Goal: Find specific page/section: Locate item on page

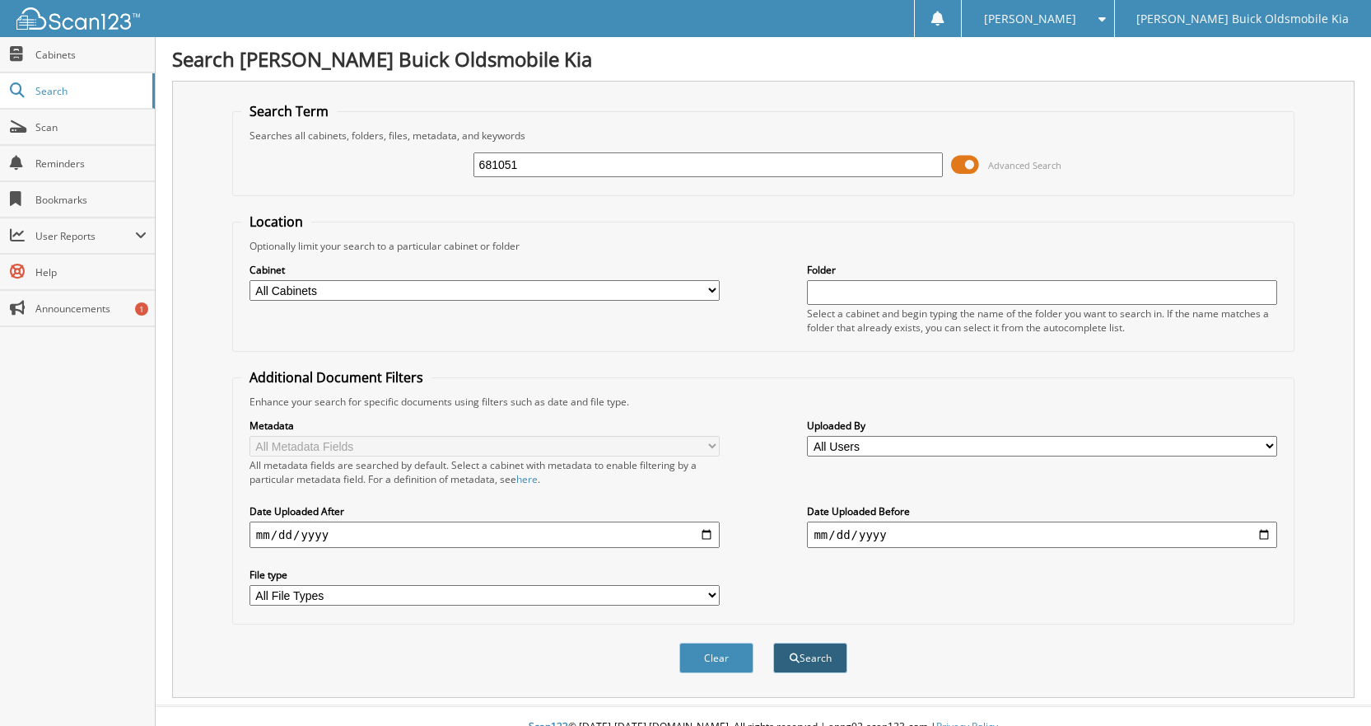
type input "681051"
click at [805, 654] on button "Search" at bounding box center [810, 657] width 74 height 30
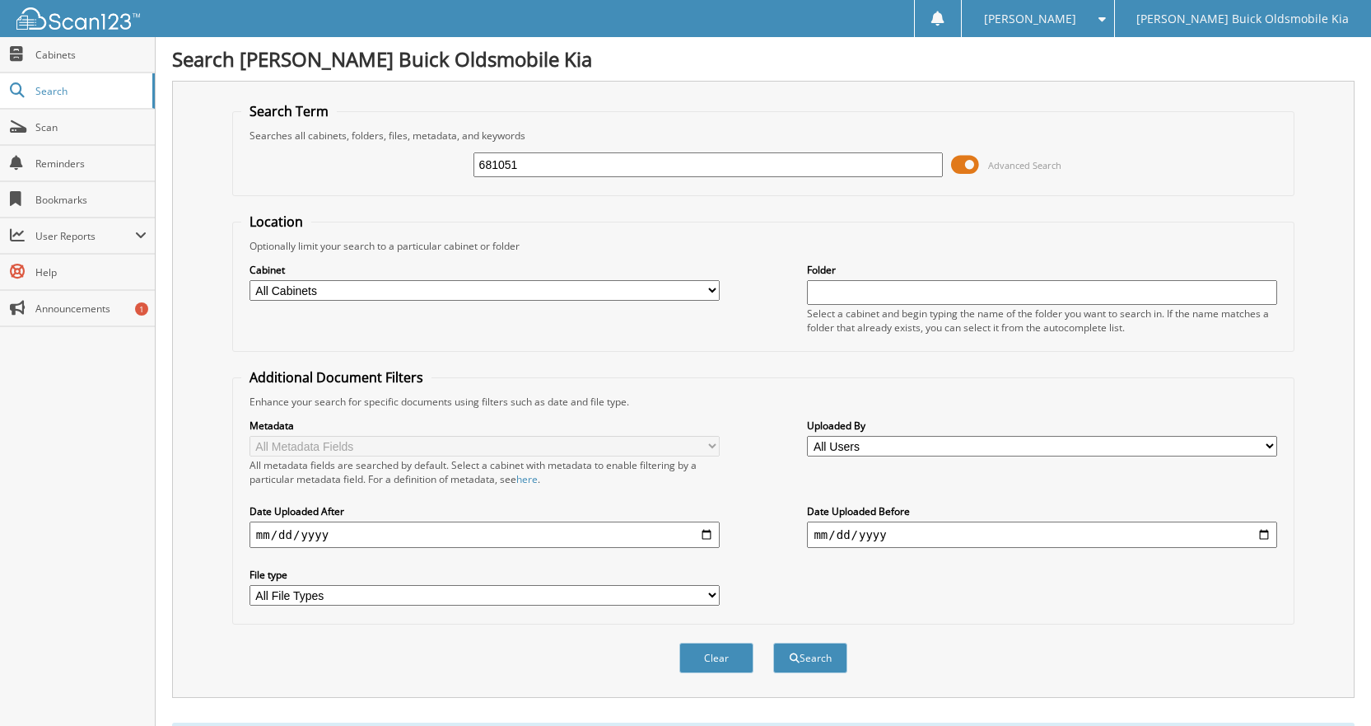
drag, startPoint x: 478, startPoint y: 166, endPoint x: 1317, endPoint y: 445, distance: 884.5
click at [1209, 439] on form "Search Term Searches all cabinets, folders, files, metadata, and keywords 68105…" at bounding box center [763, 396] width 1062 height 589
type input "680271"
click at [812, 665] on button "Search" at bounding box center [810, 657] width 74 height 30
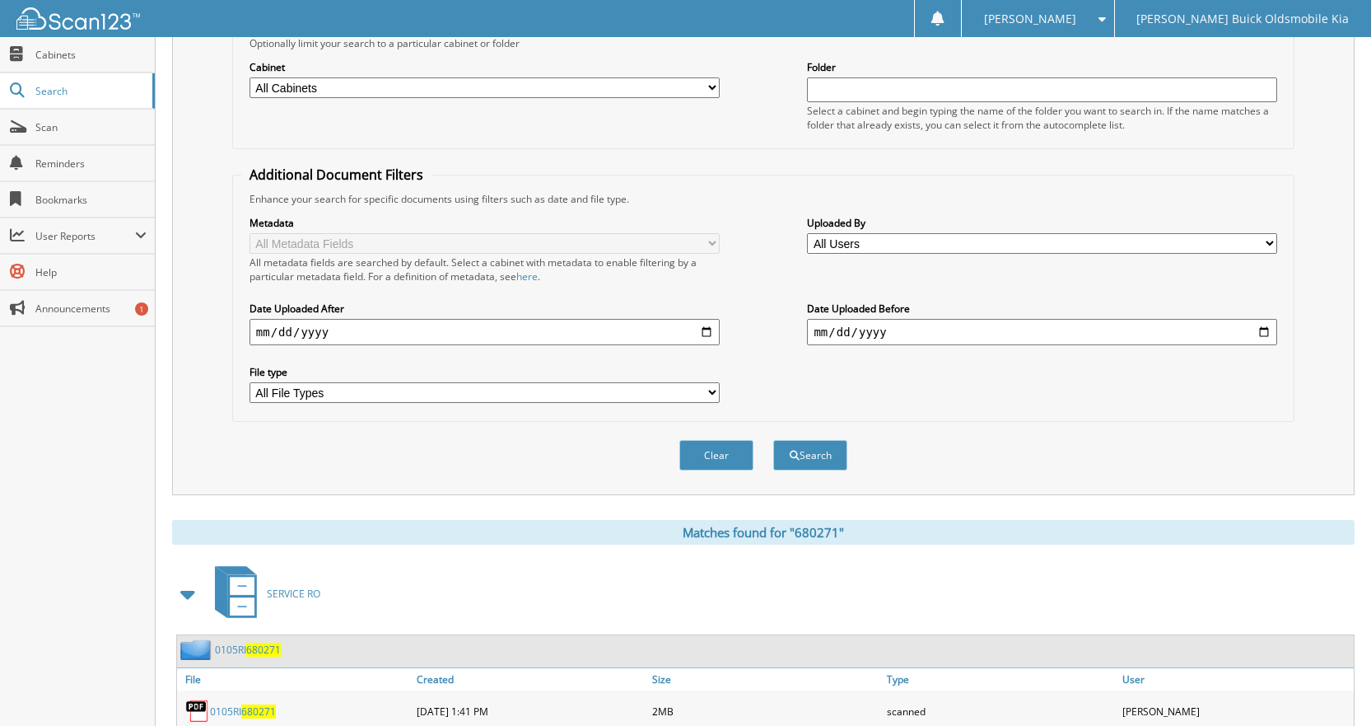
scroll to position [259, 0]
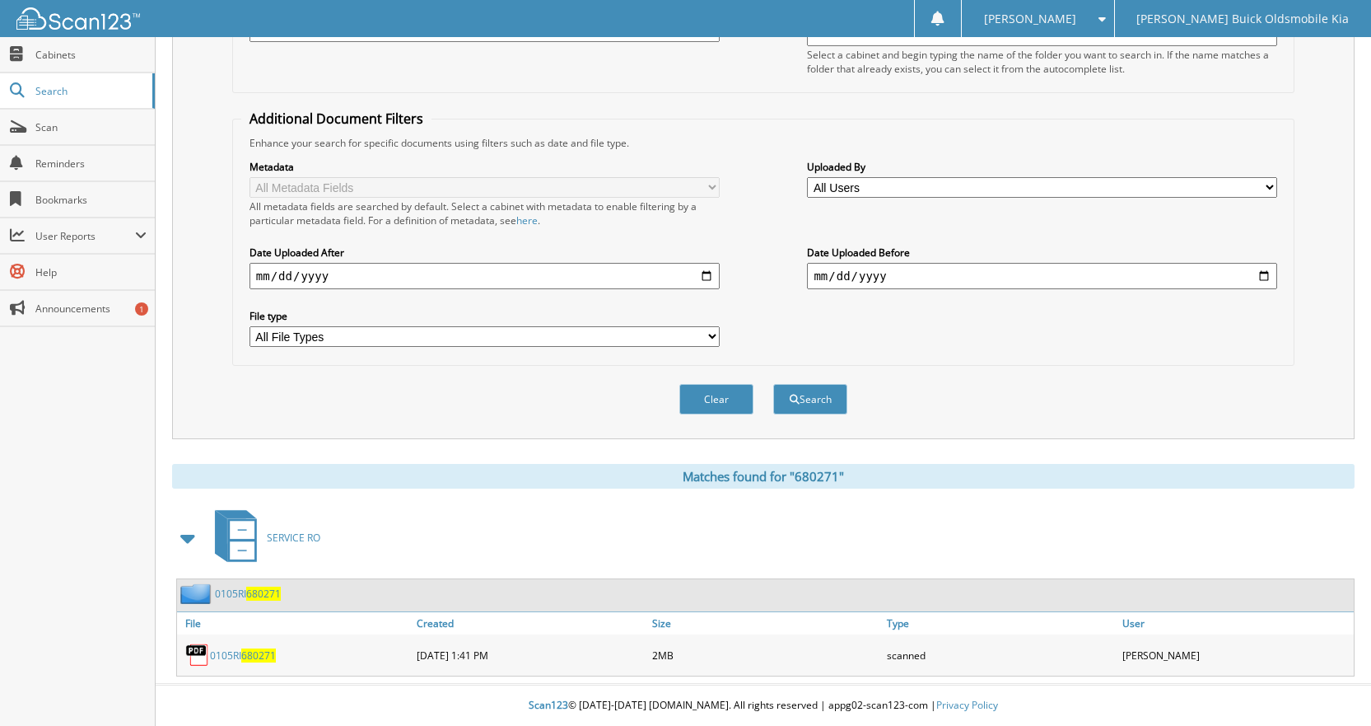
click at [227, 665] on div "0105RI 680271" at bounding box center [295, 654] width 236 height 33
click at [227, 656] on link "0105RI 680271" at bounding box center [243, 655] width 66 height 14
